Goal: Task Accomplishment & Management: Manage account settings

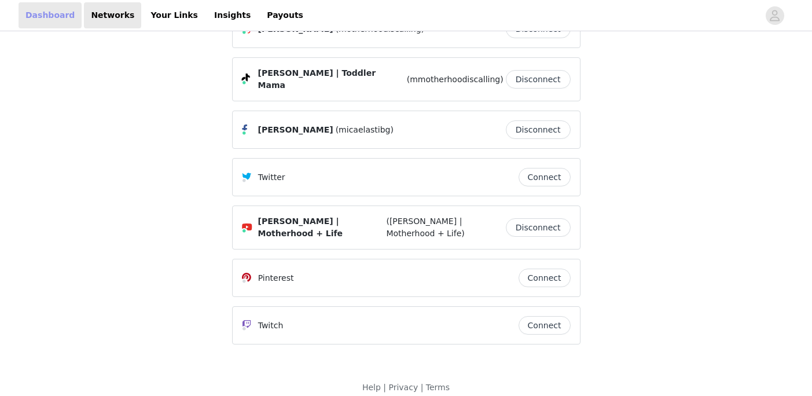
click at [49, 9] on link "Dashboard" at bounding box center [50, 15] width 63 height 26
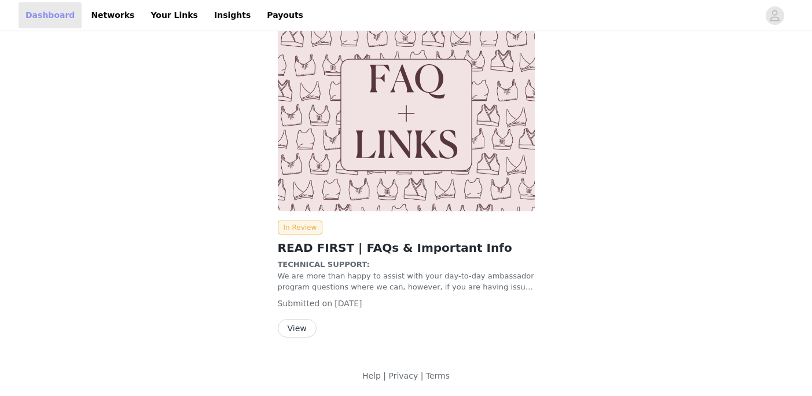
scroll to position [28, 0]
click at [123, 14] on link "Networks" at bounding box center [112, 15] width 57 height 26
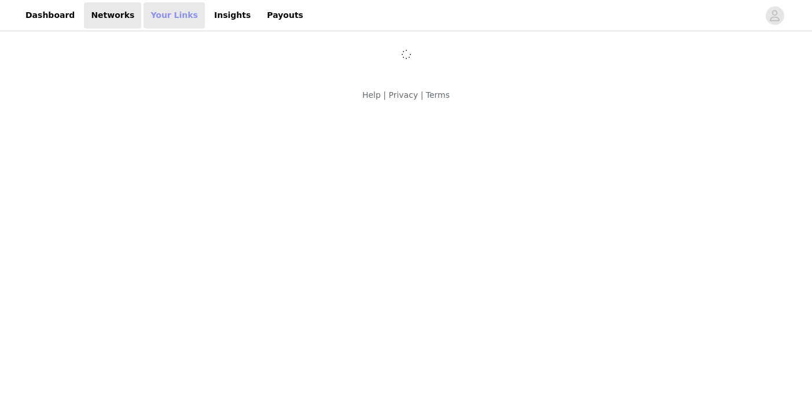
click at [161, 15] on link "Your Links" at bounding box center [173, 15] width 61 height 26
select select "12"
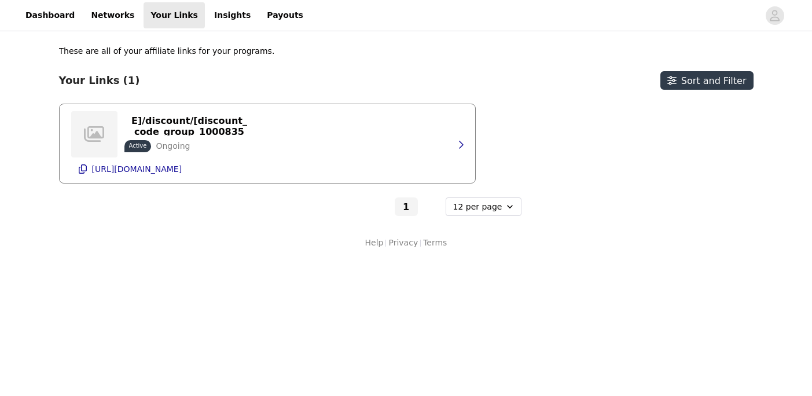
click at [252, 146] on div "https://[DOMAIN_NAME]/discount/[discount_code_group_10008355] Active Ongoing" at bounding box center [189, 134] width 130 height 35
click at [466, 142] on button "button" at bounding box center [460, 144] width 23 height 19
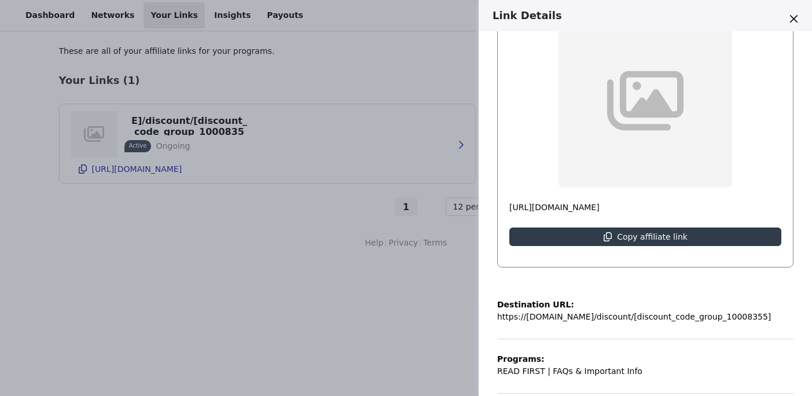
scroll to position [233, 0]
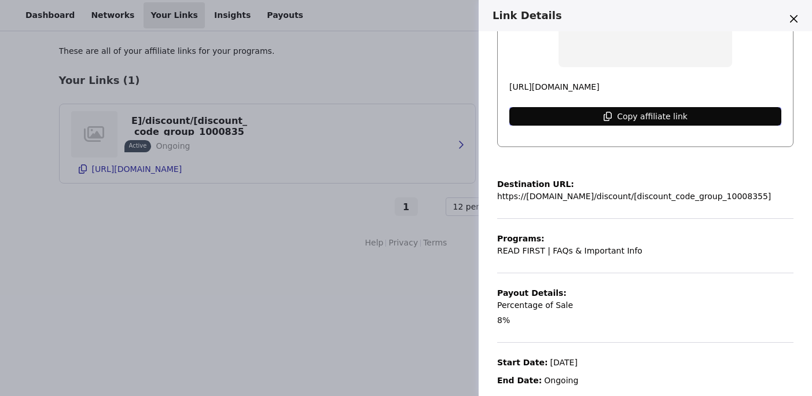
click at [612, 119] on icon "button" at bounding box center [607, 116] width 9 height 9
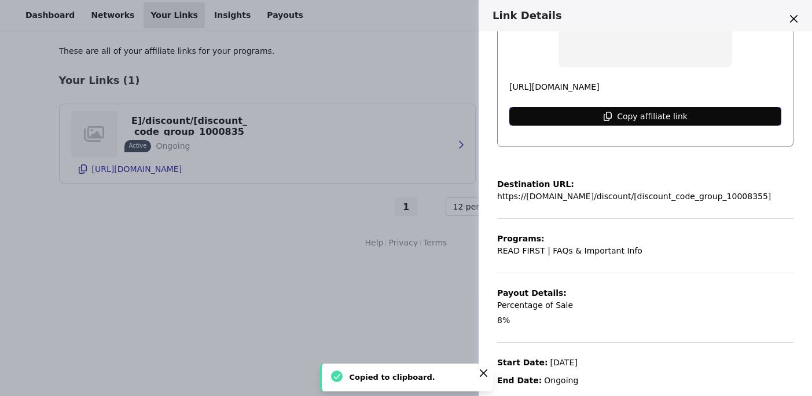
scroll to position [241, 0]
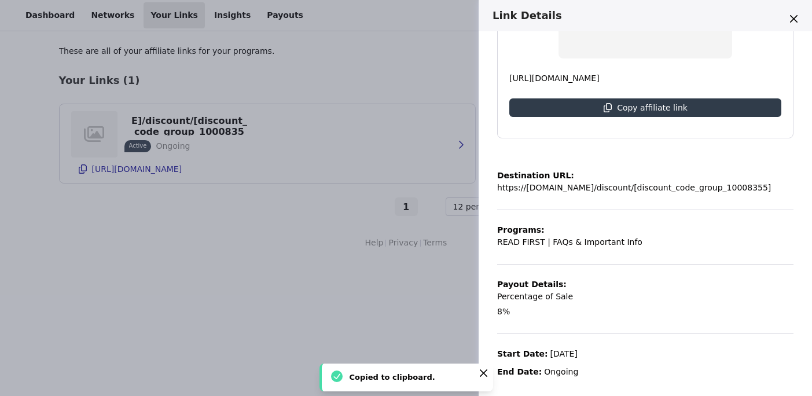
click at [277, 278] on div "Link Details https://[DOMAIN_NAME]/discount/[discount_code_group_10008355] Acti…" at bounding box center [406, 198] width 812 height 396
